Goal: Information Seeking & Learning: Check status

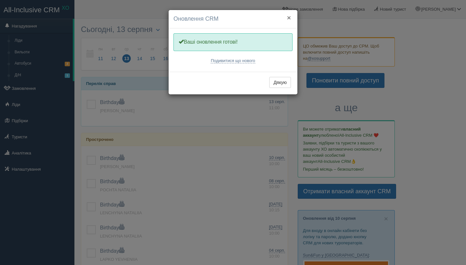
click at [288, 18] on button "×" at bounding box center [289, 17] width 4 height 7
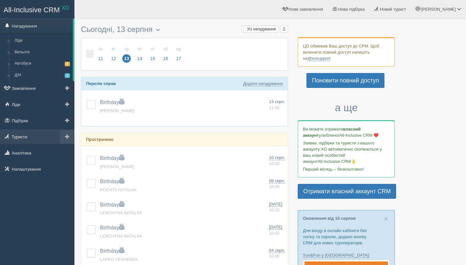
click at [25, 136] on link "Туристи" at bounding box center [37, 137] width 74 height 14
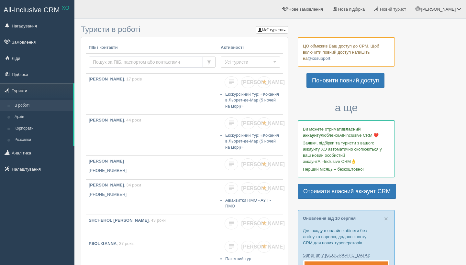
click at [100, 62] on input "text" at bounding box center [146, 62] width 114 height 11
type input "horban"
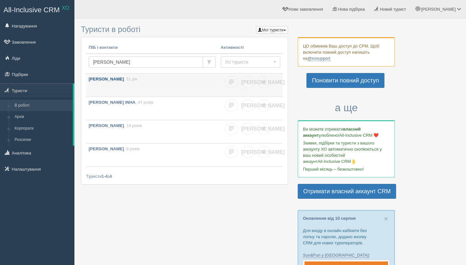
click at [141, 82] on link "HORBAN VOLODYMYR , 51 рік" at bounding box center [152, 85] width 132 height 23
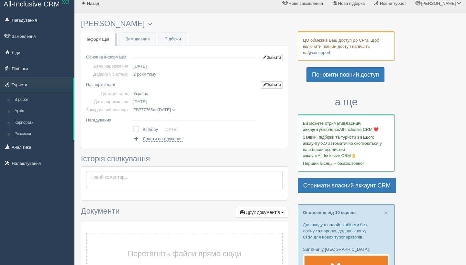
scroll to position [7, 0]
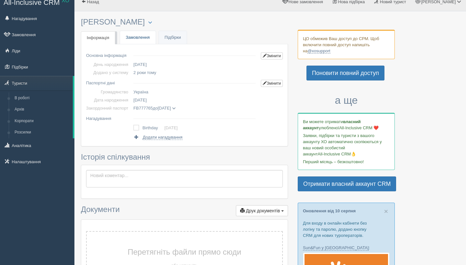
click at [139, 35] on link "Замовлення" at bounding box center [138, 37] width 36 height 13
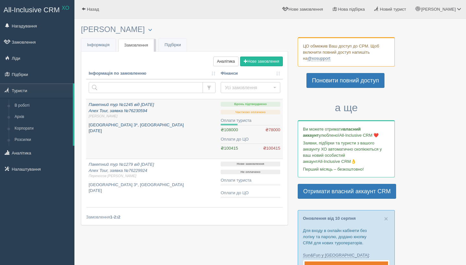
click at [113, 128] on p "[GEOGRAPHIC_DATA] 3*, [GEOGRAPHIC_DATA] [DATE]" at bounding box center [152, 128] width 127 height 12
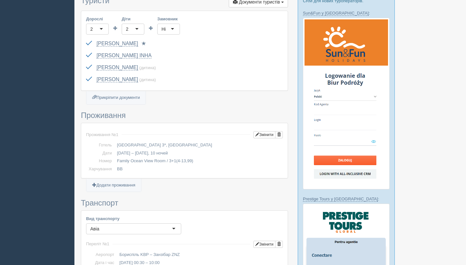
scroll to position [242, 0]
